Goal: Task Accomplishment & Management: Manage account settings

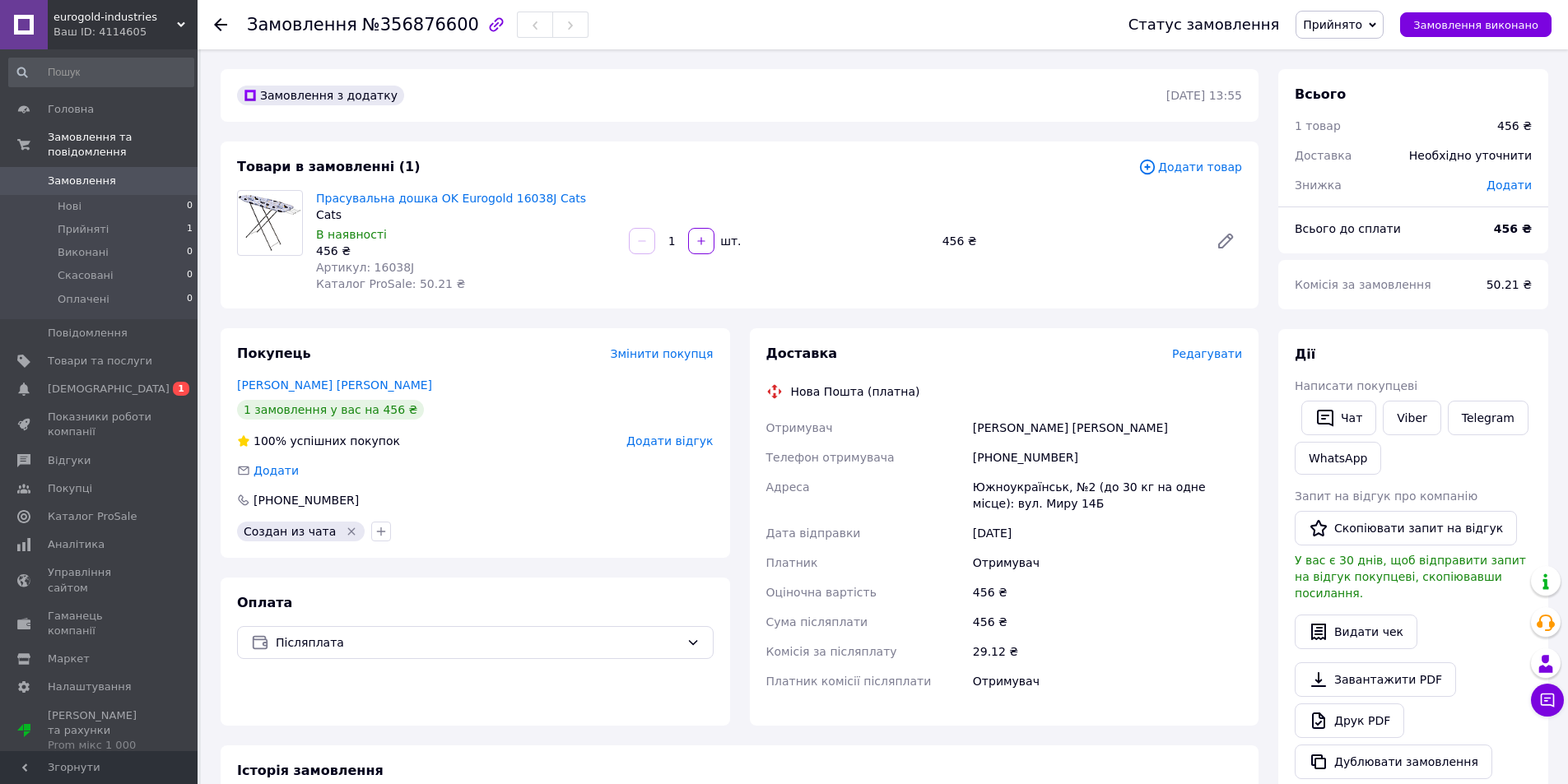
click at [1376, 23] on icon at bounding box center [1372, 26] width 8 height 8
click at [1333, 89] on li "Скасовано" at bounding box center [1339, 83] width 87 height 25
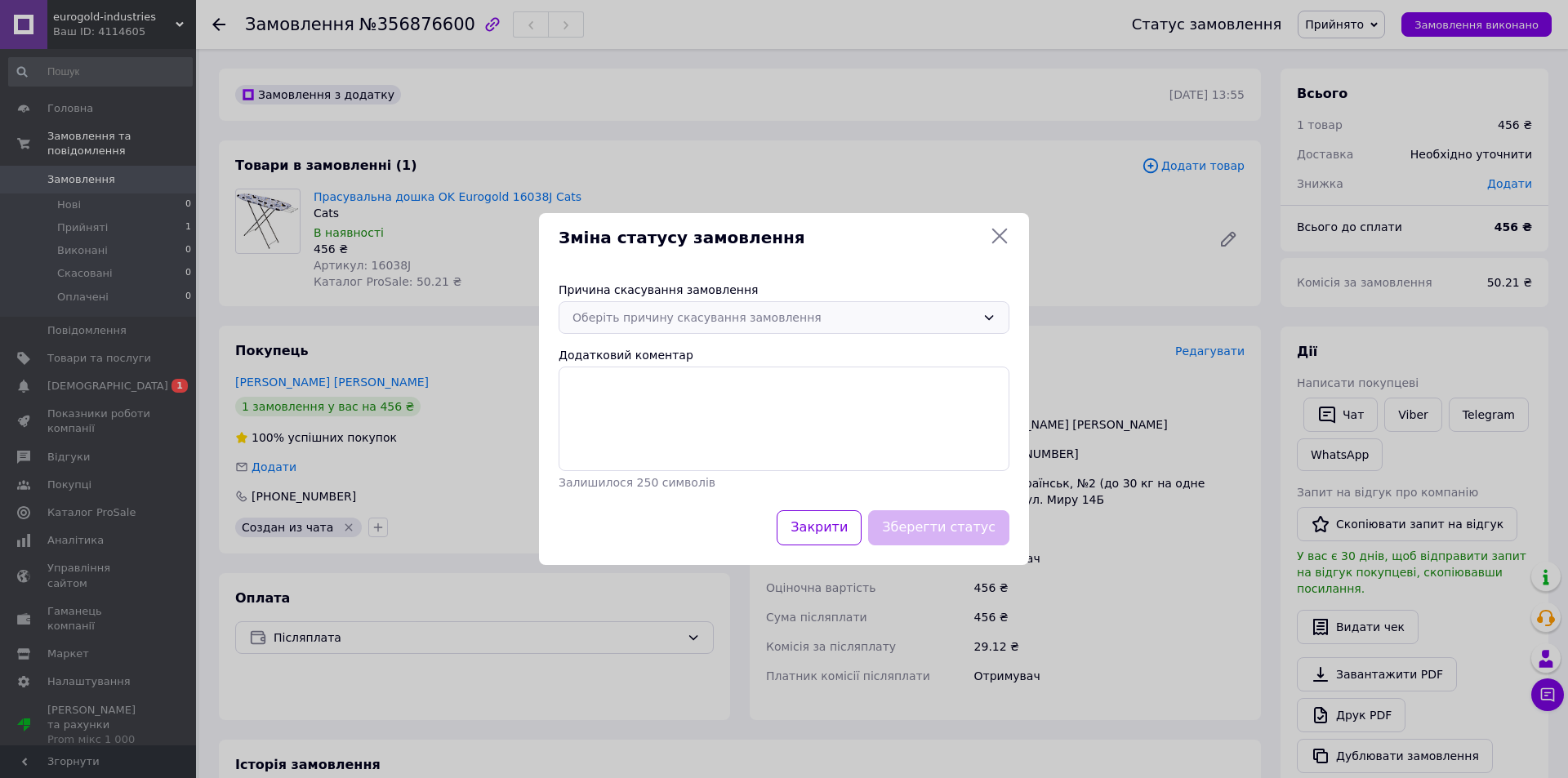
click at [976, 317] on div "Оберіть причину скасування замовлення" at bounding box center [784, 317] width 451 height 33
click at [655, 458] on li "Інше" at bounding box center [784, 462] width 449 height 31
click at [655, 402] on textarea "Додатковий коментар" at bounding box center [784, 419] width 451 height 105
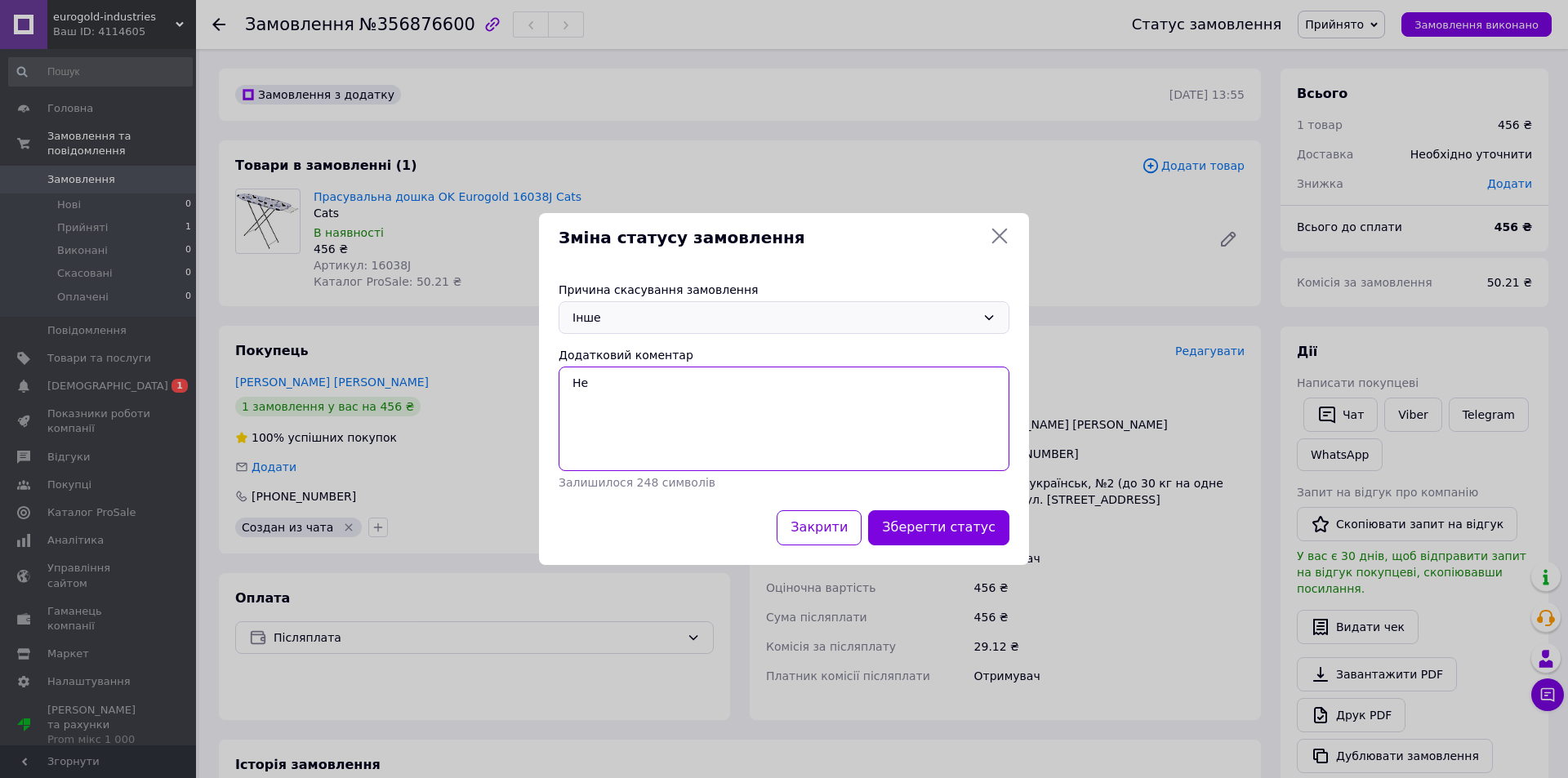
type textarea "Н"
type textarea "невірно підтягнулася ціна"
drag, startPoint x: 749, startPoint y: 380, endPoint x: 559, endPoint y: 377, distance: 190.0
click at [559, 377] on textarea "невірно підтягнулася ціна" at bounding box center [784, 419] width 451 height 105
click at [585, 379] on textarea "не вірно" at bounding box center [784, 419] width 451 height 105
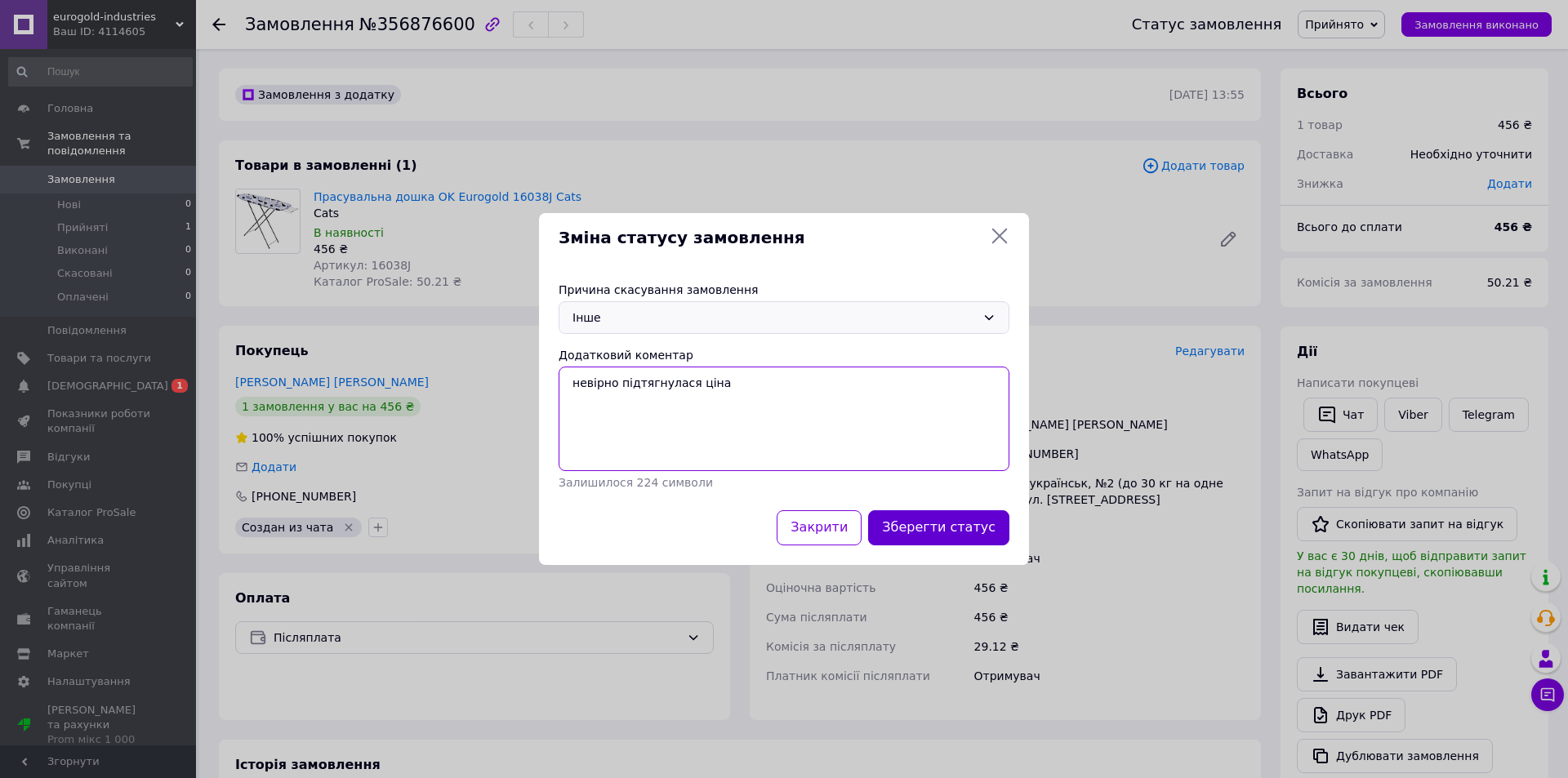
type textarea "невірно підтягнулася ціна"
click at [937, 518] on button "Зберегти статус" at bounding box center [939, 527] width 142 height 35
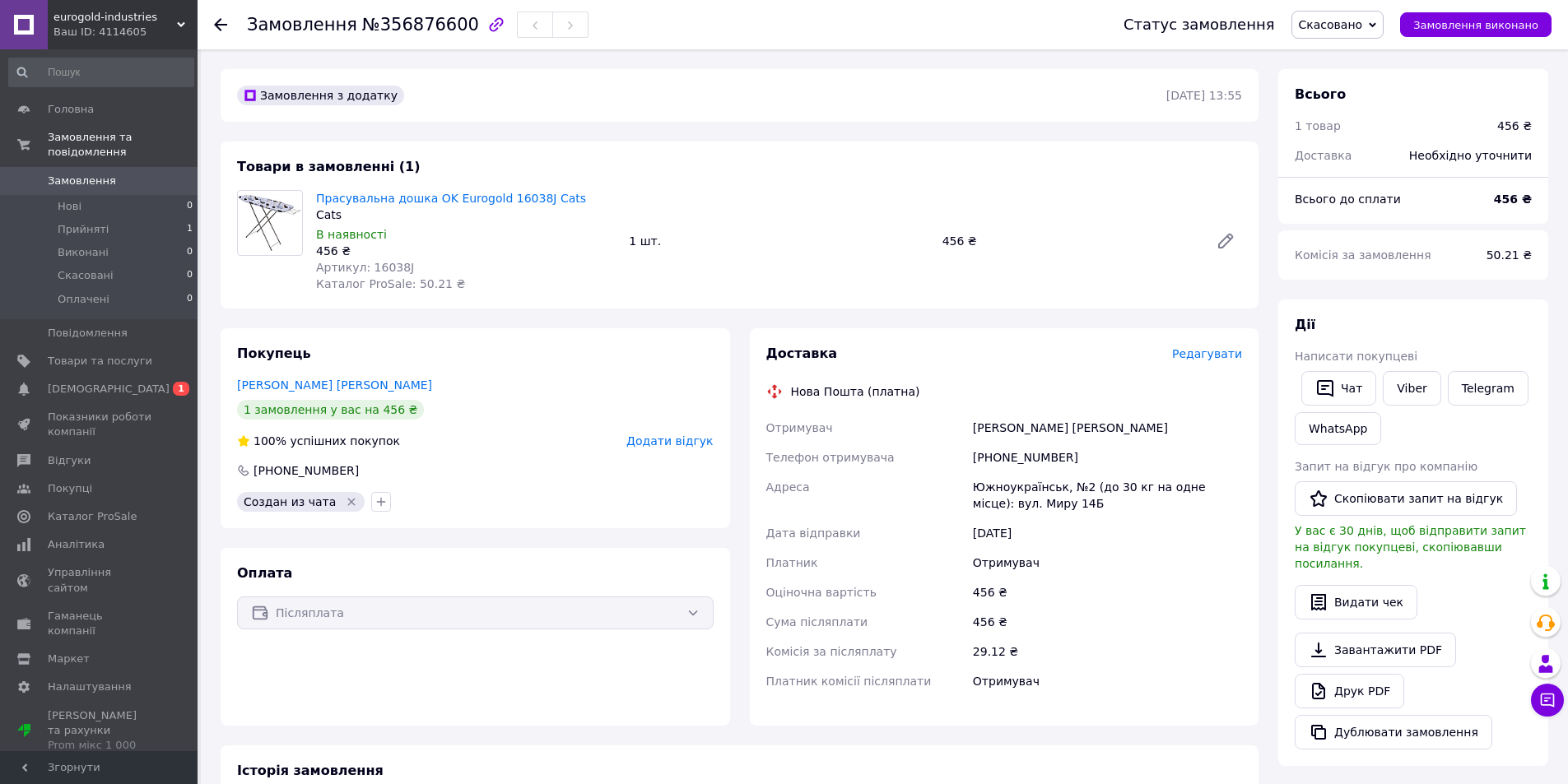
click at [97, 174] on link "Замовлення 0" at bounding box center [101, 181] width 203 height 28
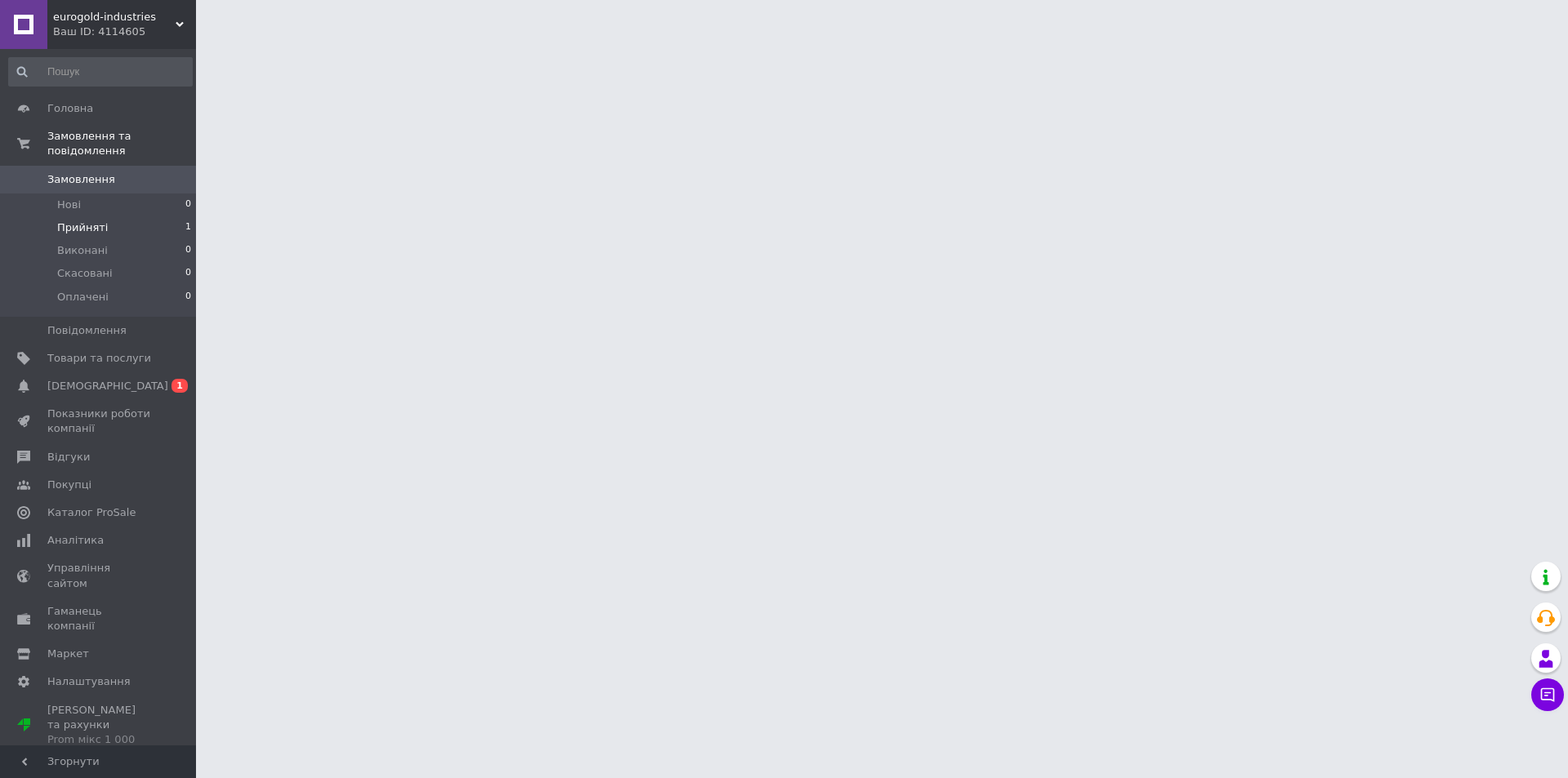
click at [89, 221] on span "Прийняті" at bounding box center [83, 228] width 51 height 15
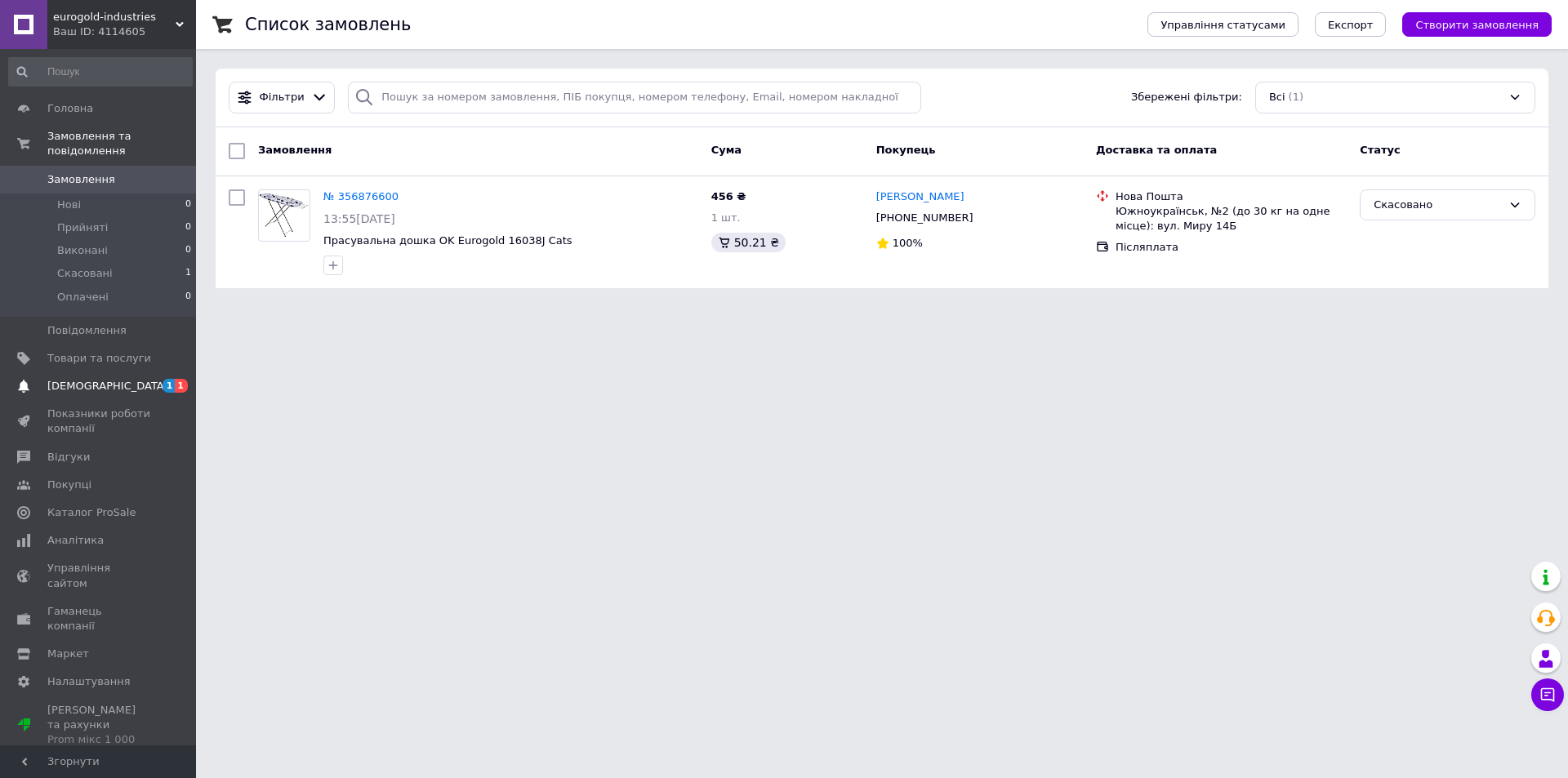
click at [107, 379] on span "[DEMOGRAPHIC_DATA]" at bounding box center [108, 387] width 121 height 15
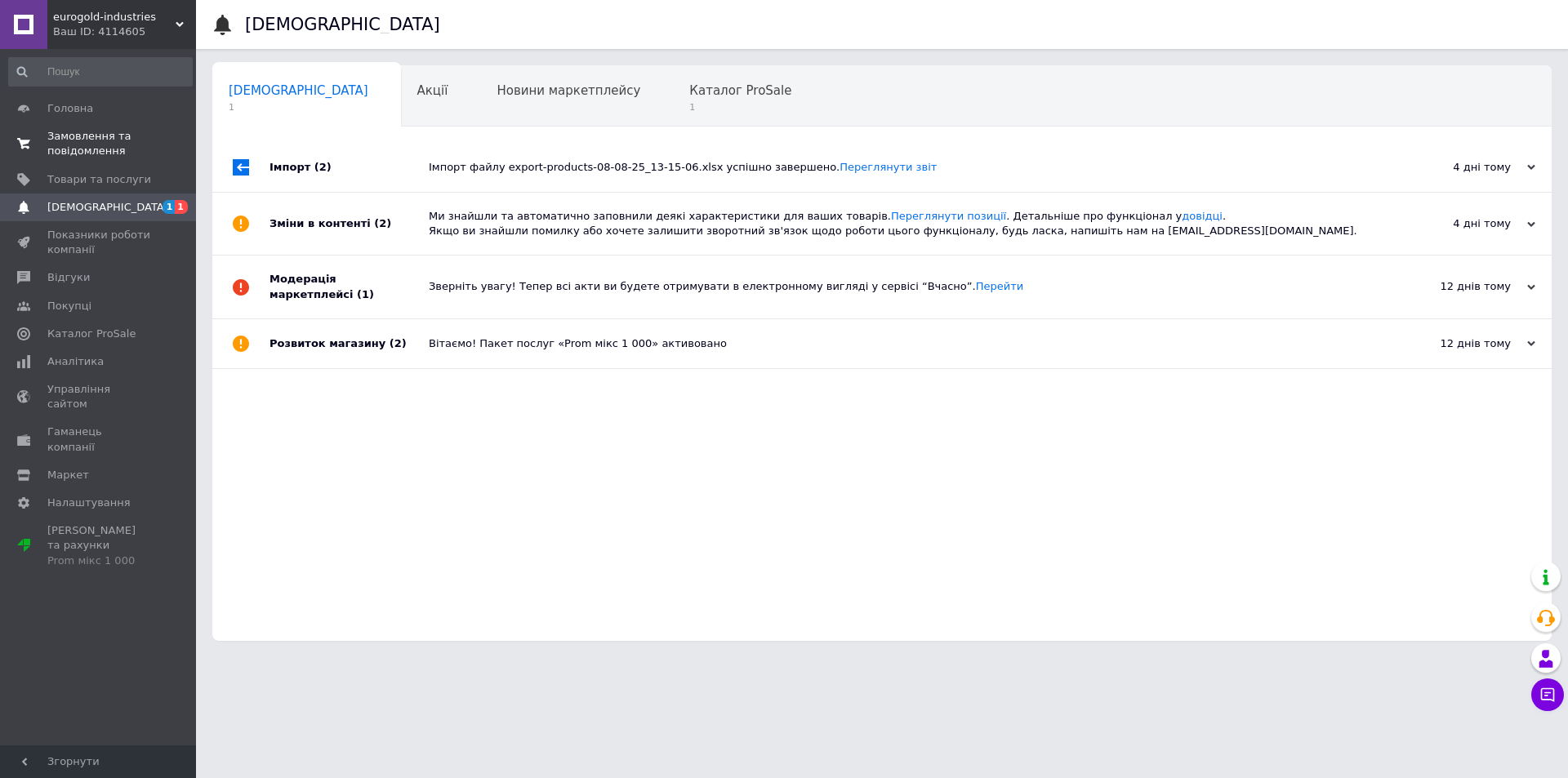
click at [93, 154] on span "Замовлення та повідомлення" at bounding box center [99, 143] width 104 height 29
